Goal: Task Accomplishment & Management: Complete application form

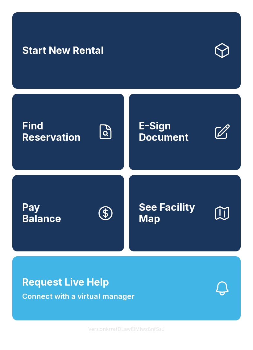
scroll to position [14, 0]
click at [184, 121] on span "E-Sign Document" at bounding box center [174, 132] width 70 height 23
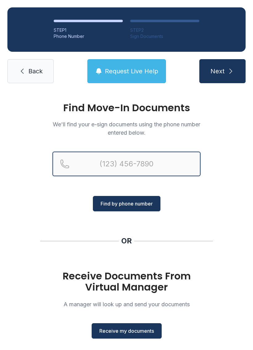
click at [138, 164] on input "Reservation phone number" at bounding box center [126, 164] width 148 height 25
type input "[PHONE_NUMBER]"
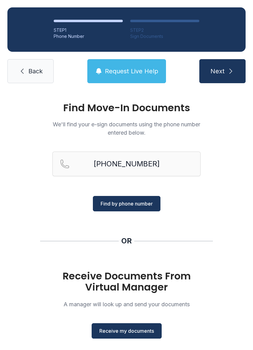
click at [140, 202] on span "Find by phone number" at bounding box center [127, 203] width 52 height 7
click at [146, 204] on span "Find by phone number" at bounding box center [127, 203] width 52 height 7
click at [145, 206] on span "Find by phone number" at bounding box center [127, 203] width 52 height 7
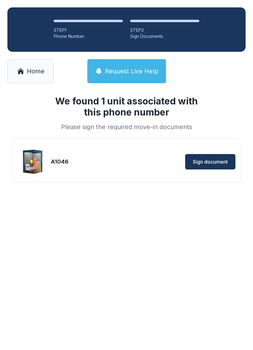
click at [219, 165] on span "Sign document" at bounding box center [210, 161] width 35 height 7
click at [32, 80] on link "Home" at bounding box center [30, 71] width 46 height 24
